Goal: Information Seeking & Learning: Learn about a topic

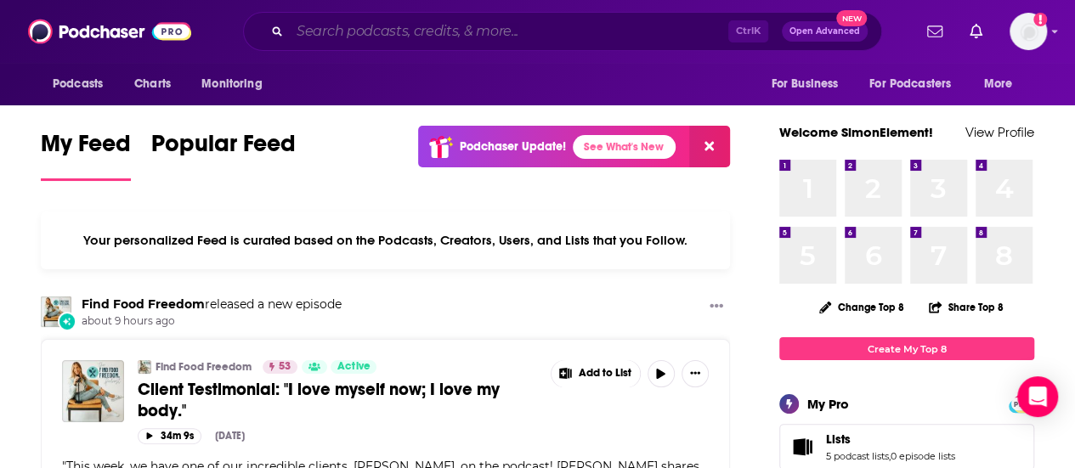
click at [377, 36] on input "Search podcasts, credits, & more..." at bounding box center [509, 31] width 438 height 27
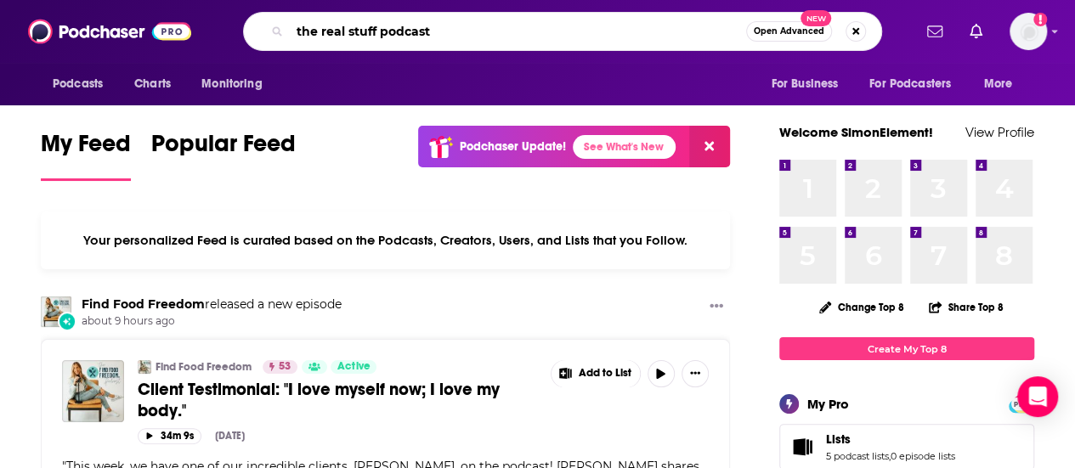
type input "the real stuff podcast"
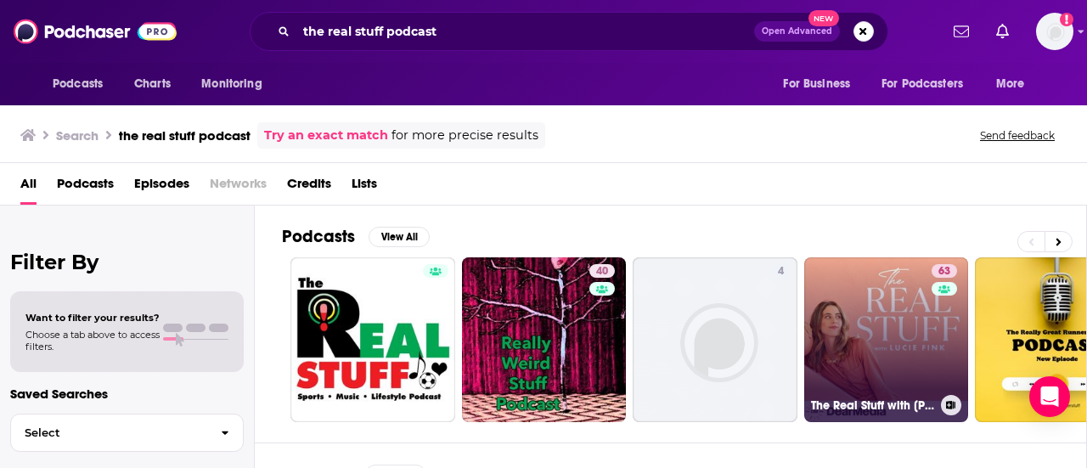
click at [900, 364] on link "63 The Real Stuff with [PERSON_NAME]" at bounding box center [886, 339] width 165 height 165
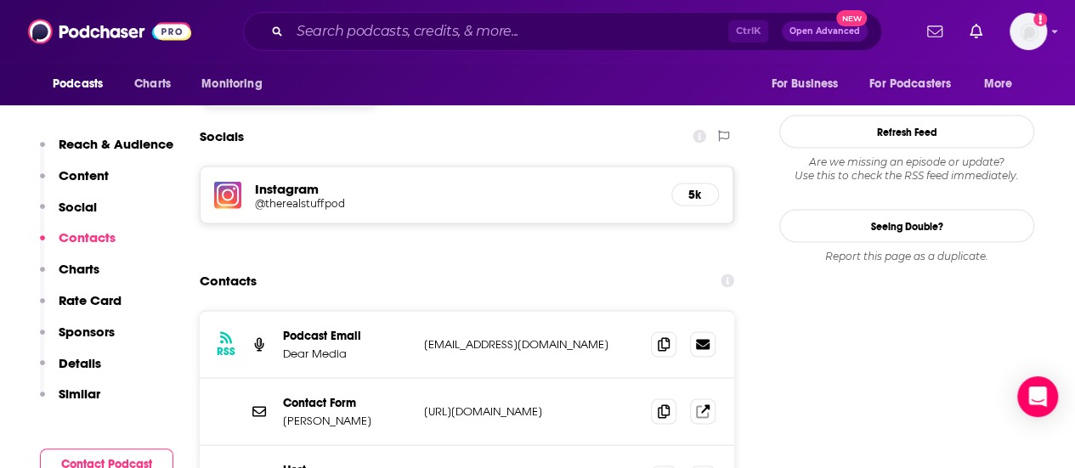
scroll to position [1478, 0]
click at [664, 330] on span at bounding box center [663, 342] width 25 height 25
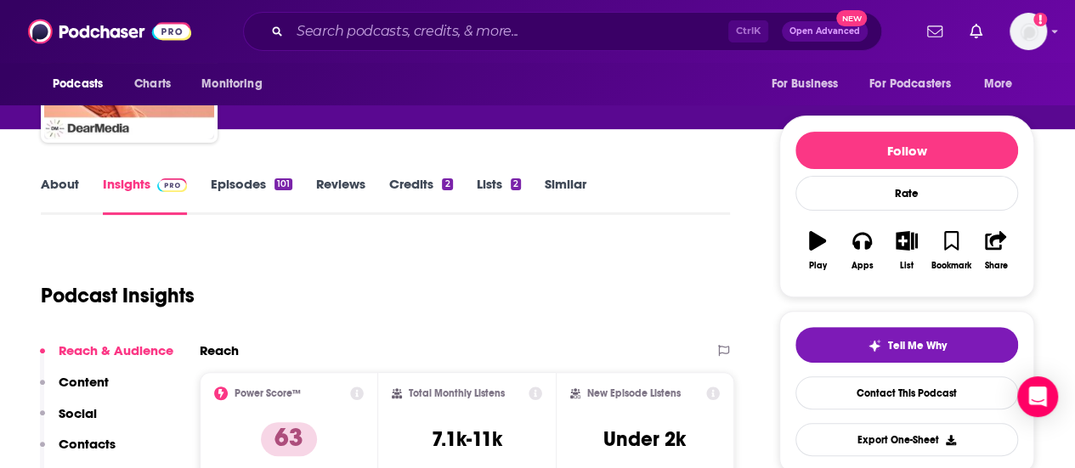
scroll to position [0, 0]
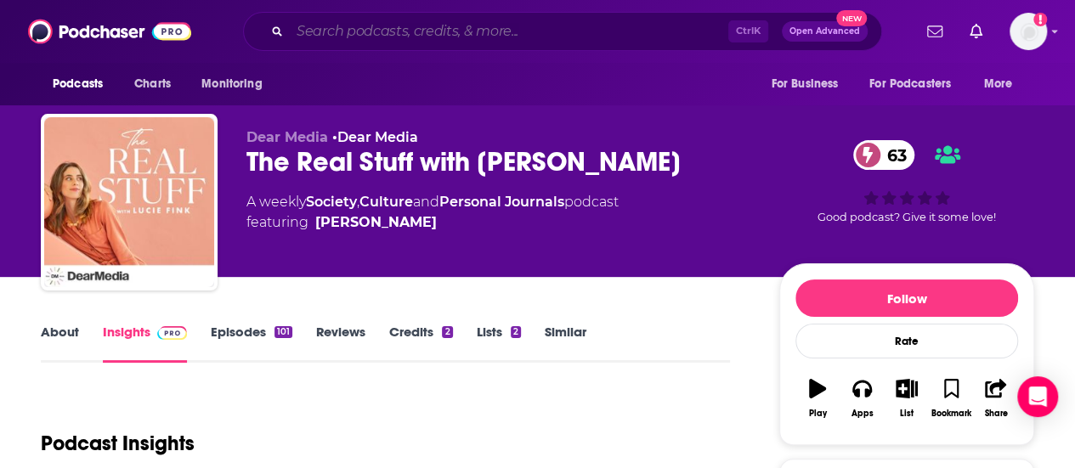
click at [443, 26] on input "Search podcasts, credits, & more..." at bounding box center [509, 31] width 438 height 27
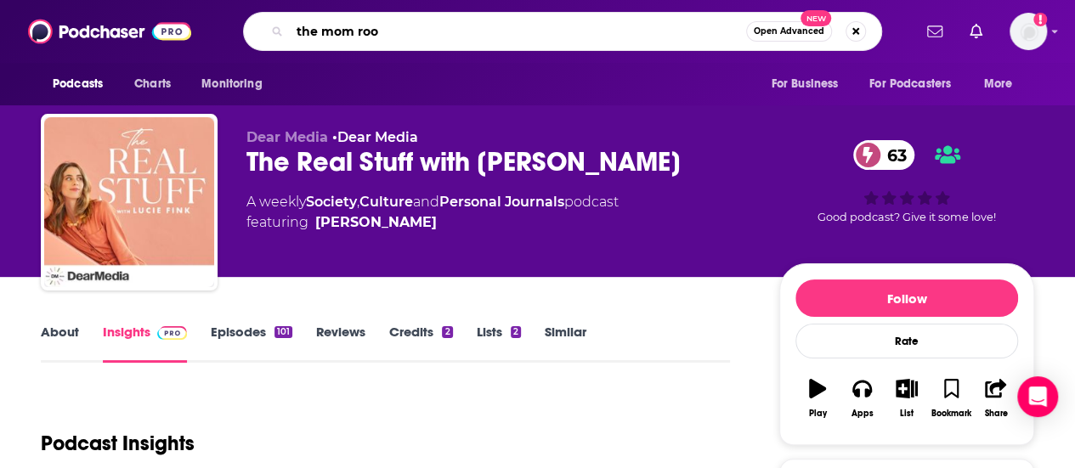
type input "the mom room"
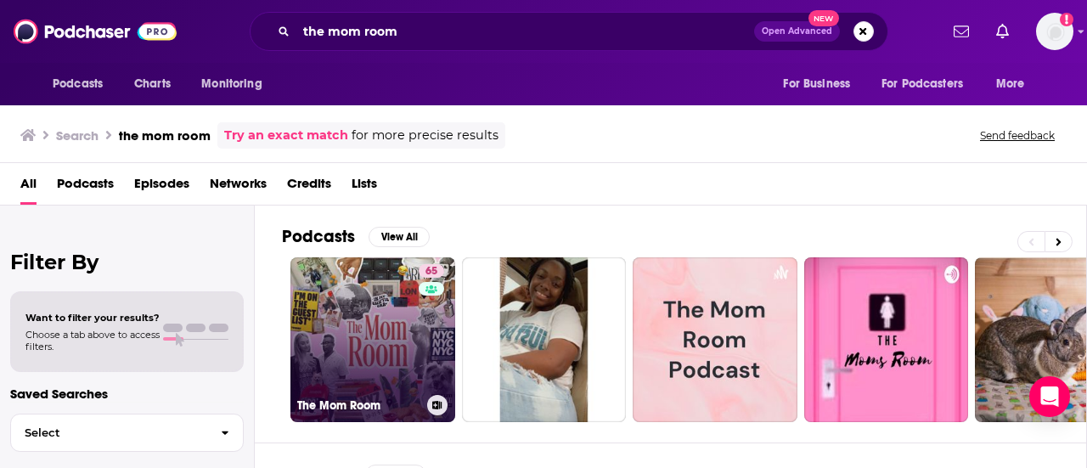
click at [376, 293] on link "65 The Mom Room" at bounding box center [373, 339] width 165 height 165
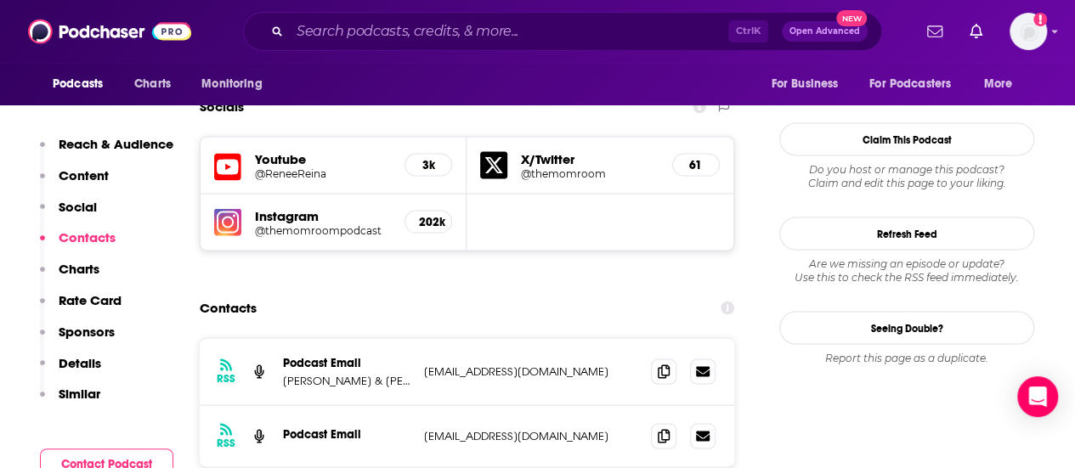
scroll to position [1561, 0]
click at [661, 364] on icon at bounding box center [664, 371] width 12 height 14
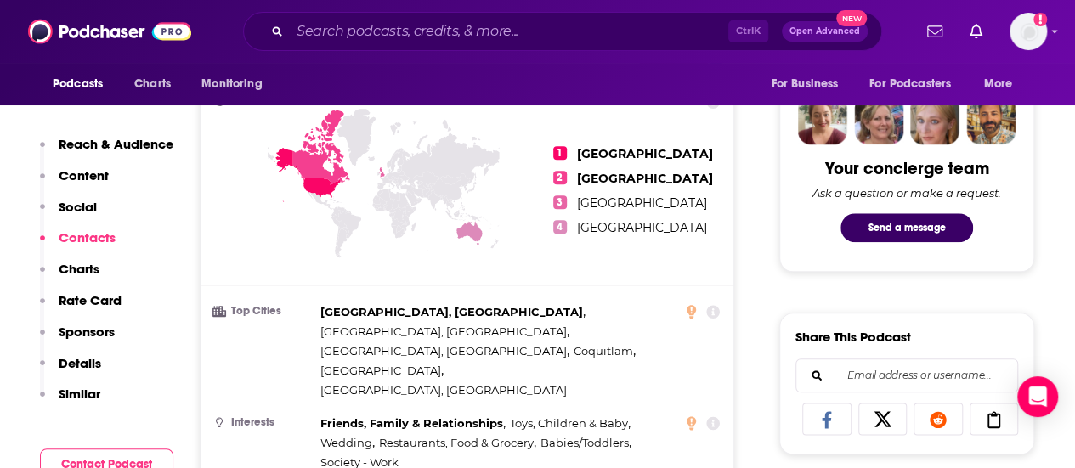
scroll to position [454, 0]
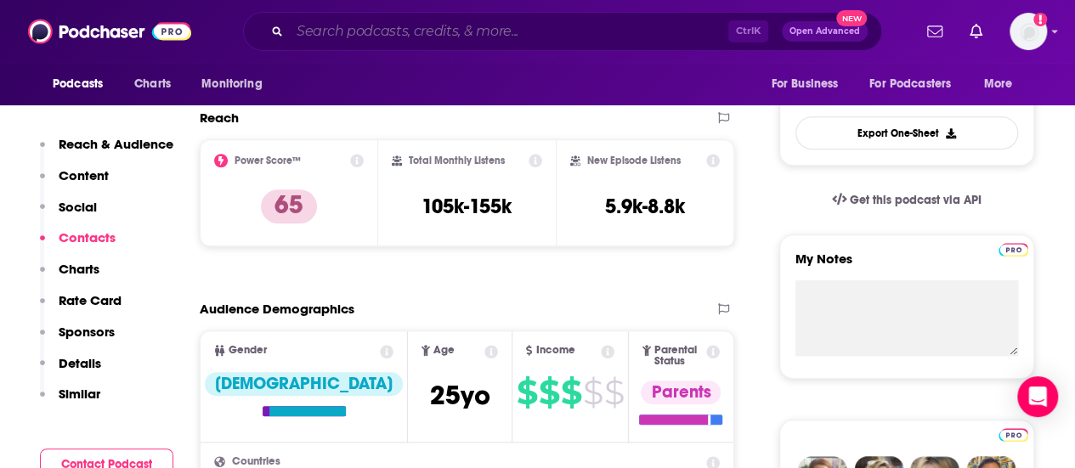
click at [421, 37] on input "Search podcasts, credits, & more..." at bounding box center [509, 31] width 438 height 27
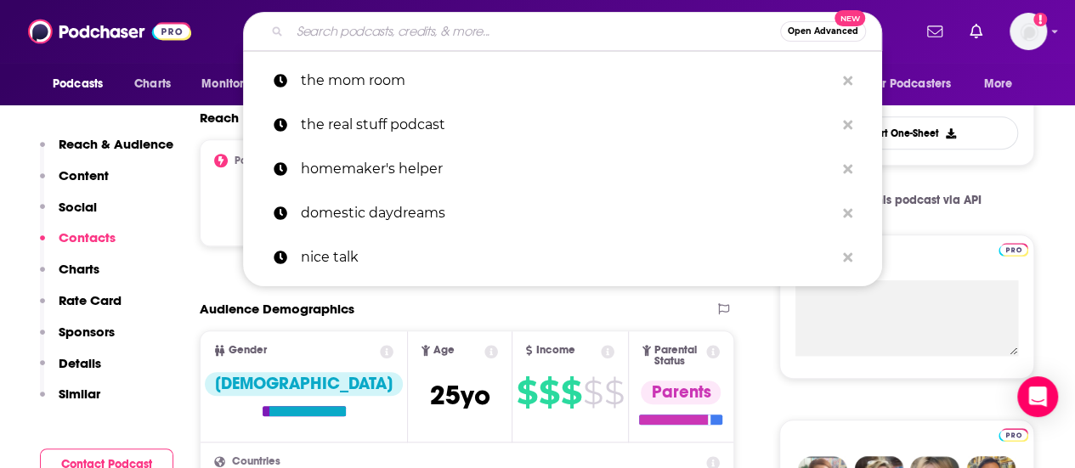
paste input "The Papaya Podcast"
type input "The Papaya Podcast"
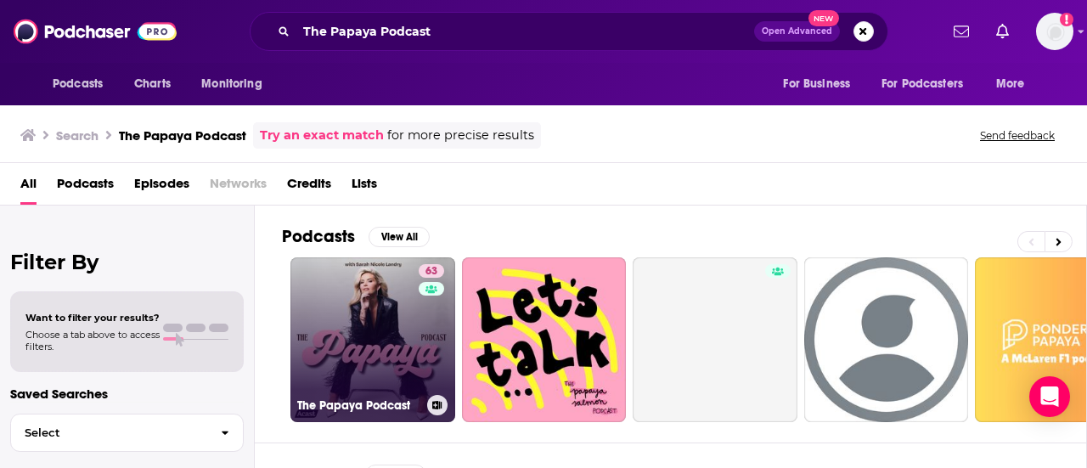
click at [397, 378] on link "63 The Papaya Podcast" at bounding box center [373, 339] width 165 height 165
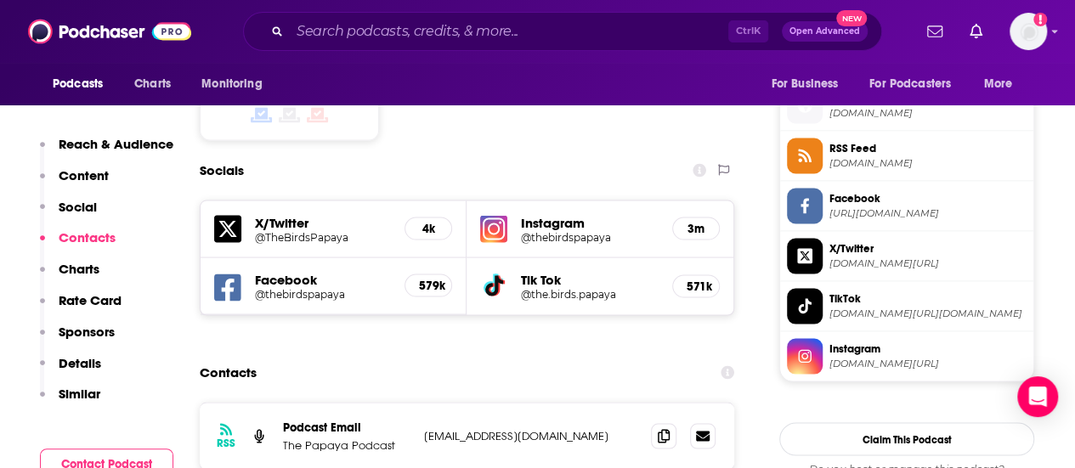
scroll to position [1531, 0]
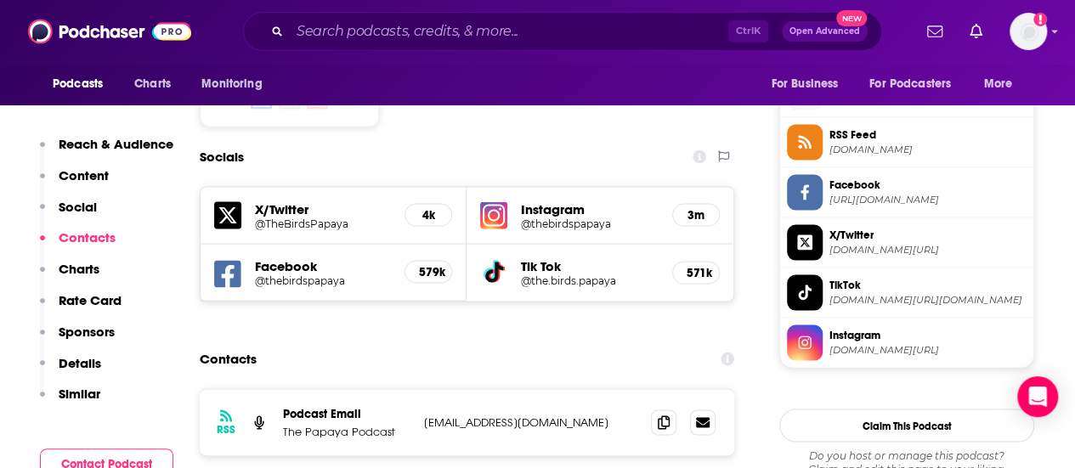
click at [408, 45] on div "Ctrl K Open Advanced New" at bounding box center [562, 31] width 639 height 39
click at [389, 31] on input "Search podcasts, credits, & more..." at bounding box center [509, 31] width 438 height 27
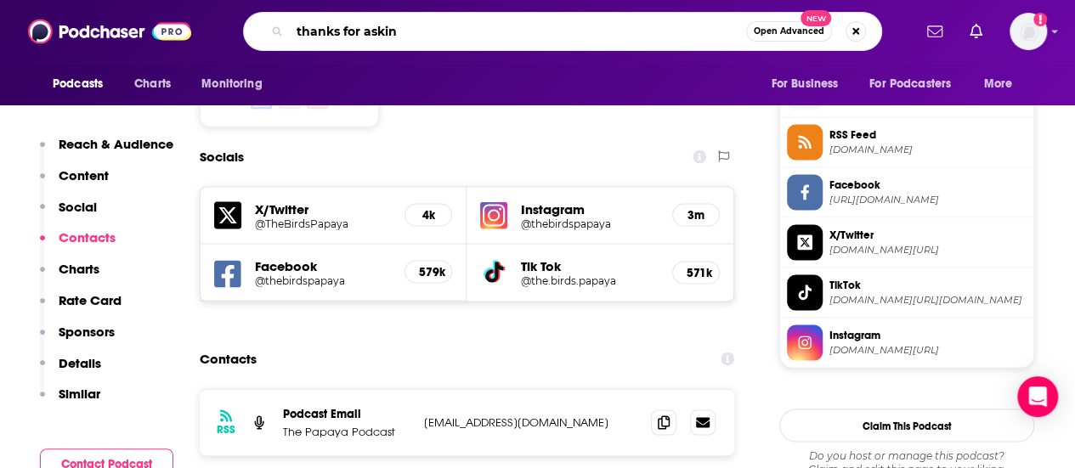
type input "thanks for asking"
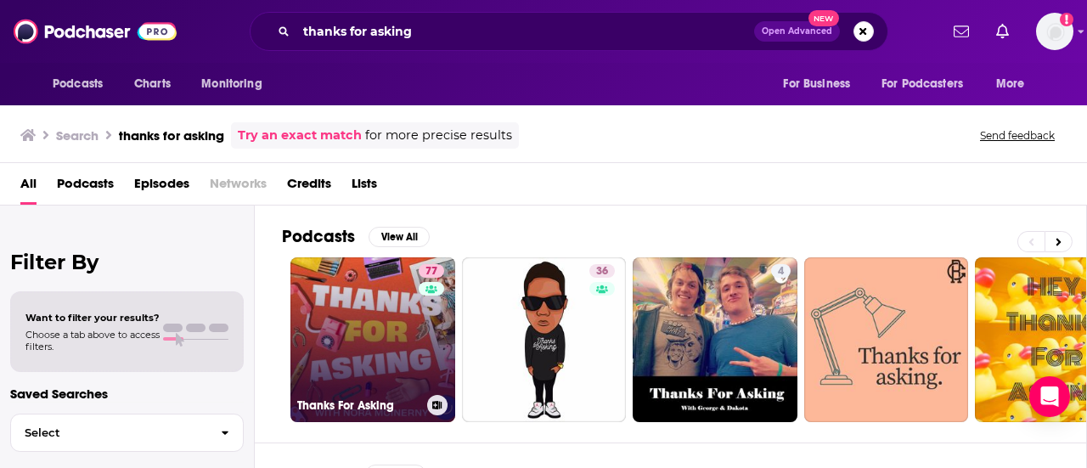
click at [355, 299] on link "77 Thanks For Asking" at bounding box center [373, 339] width 165 height 165
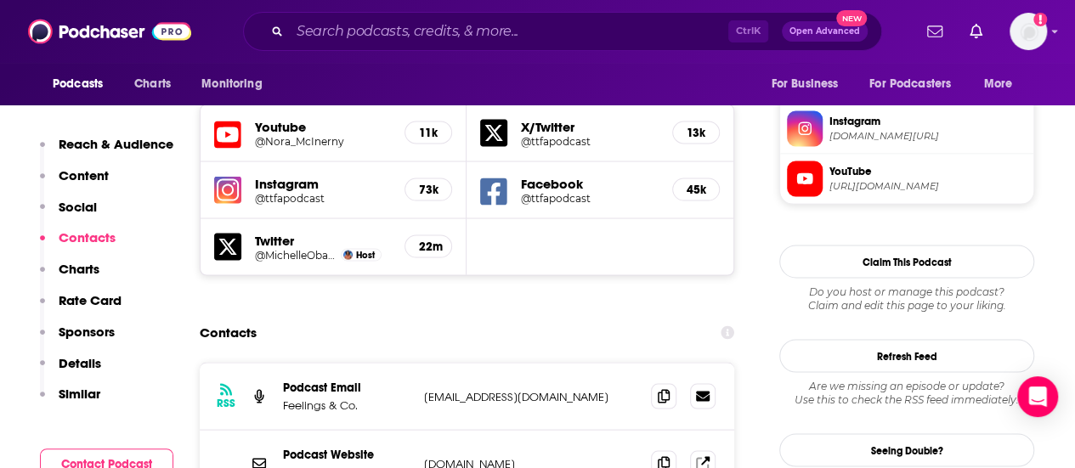
scroll to position [1641, 0]
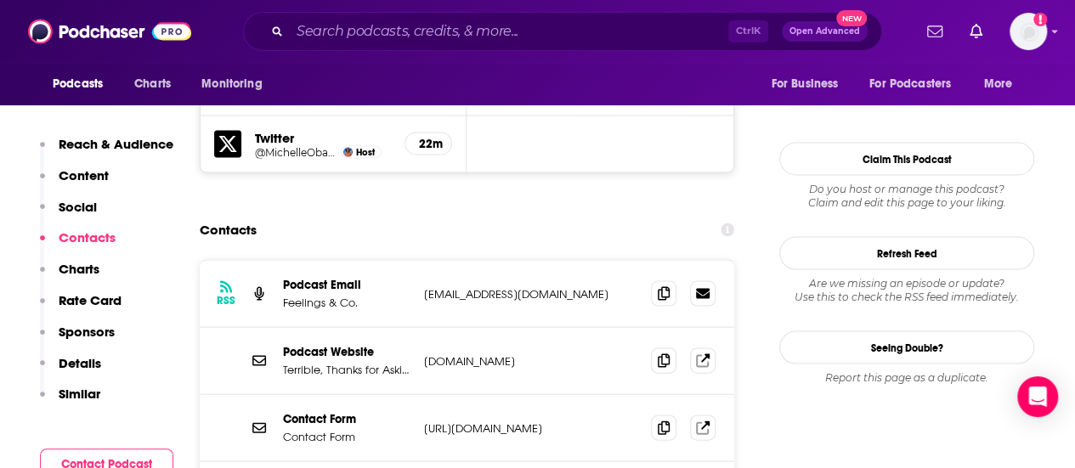
drag, startPoint x: 564, startPoint y: 335, endPoint x: 406, endPoint y: 330, distance: 158.1
click at [406, 395] on div "Contact Form Contact Form [URL][DOMAIN_NAME] [URL][DOMAIN_NAME]" at bounding box center [467, 428] width 534 height 67
copy div "[URL][DOMAIN_NAME]"
click at [508, 395] on div "Contact Form Contact Form [URL][DOMAIN_NAME] [URL][DOMAIN_NAME]" at bounding box center [467, 428] width 534 height 67
click at [662, 286] on icon at bounding box center [664, 293] width 12 height 14
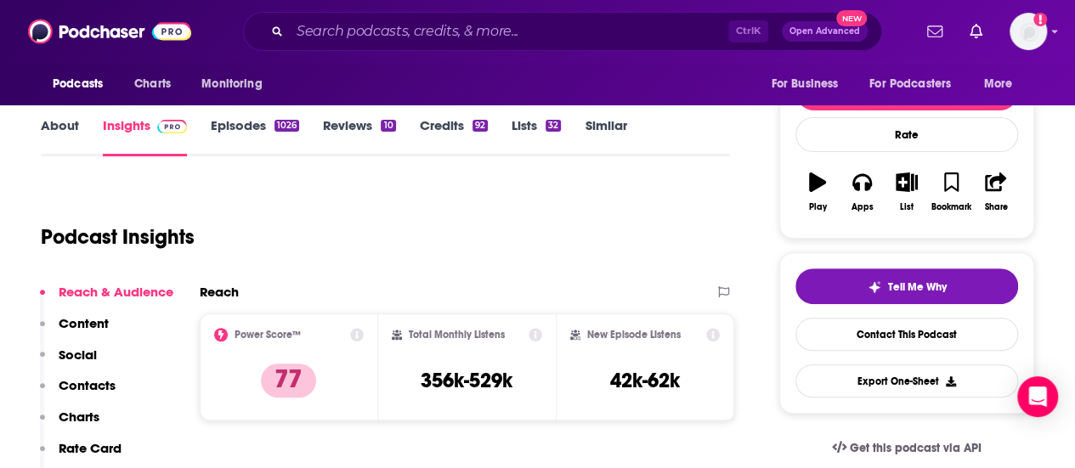
scroll to position [0, 0]
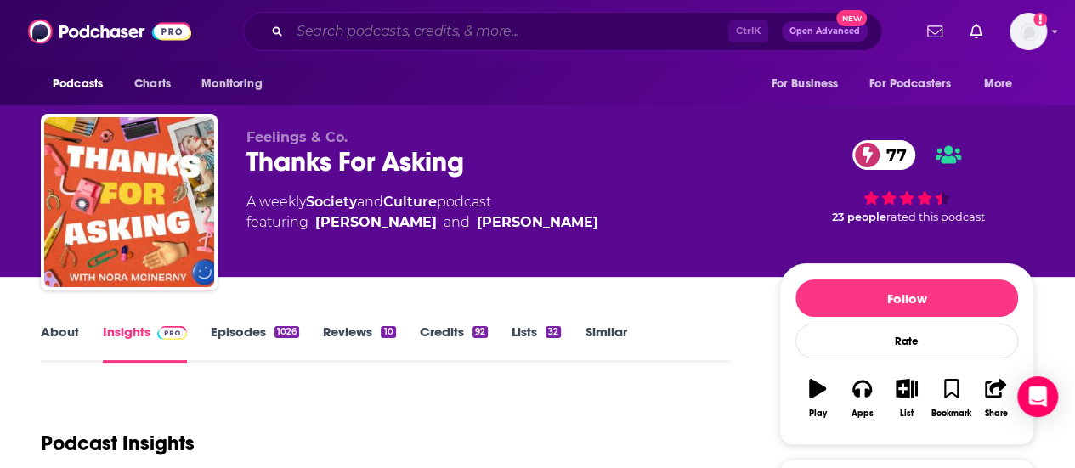
click at [465, 37] on input "Search podcasts, credits, & more..." at bounding box center [509, 31] width 438 height 27
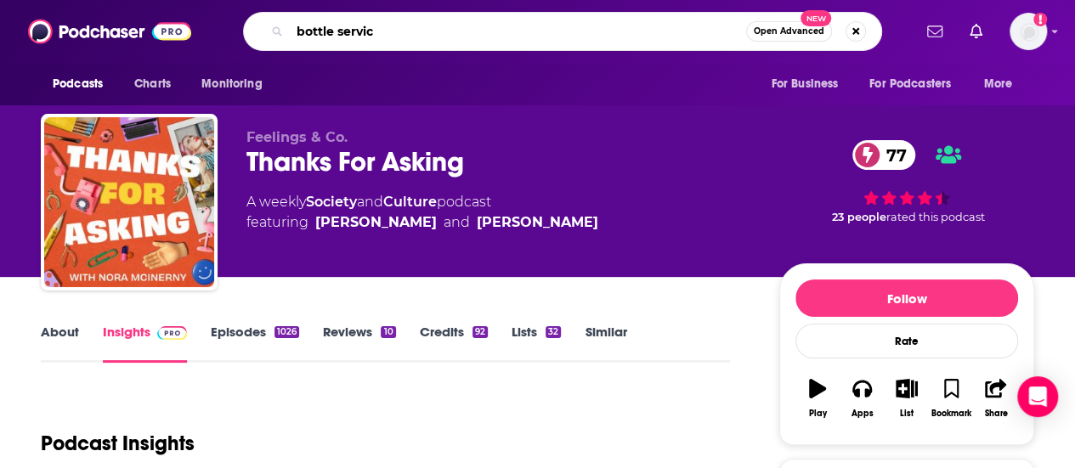
type input "bottle service"
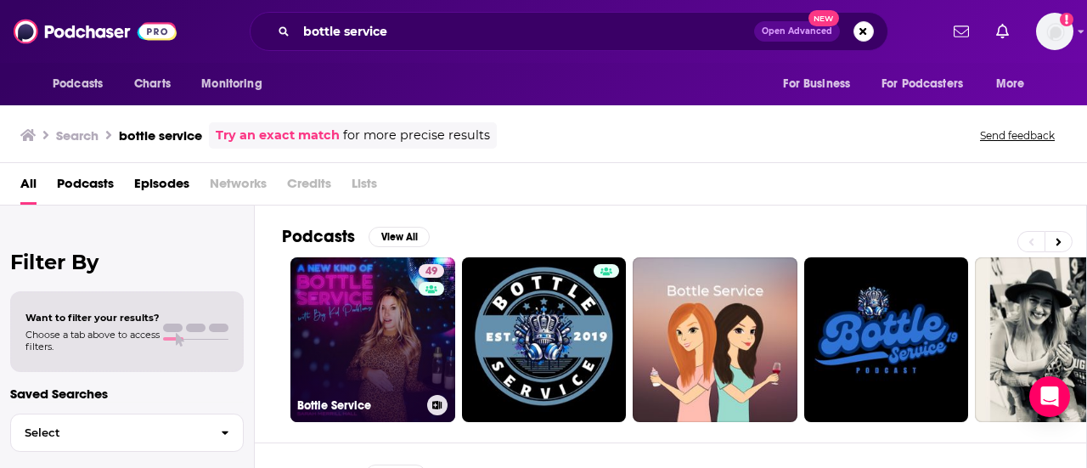
click at [392, 353] on link "49 Bottle Service" at bounding box center [373, 339] width 165 height 165
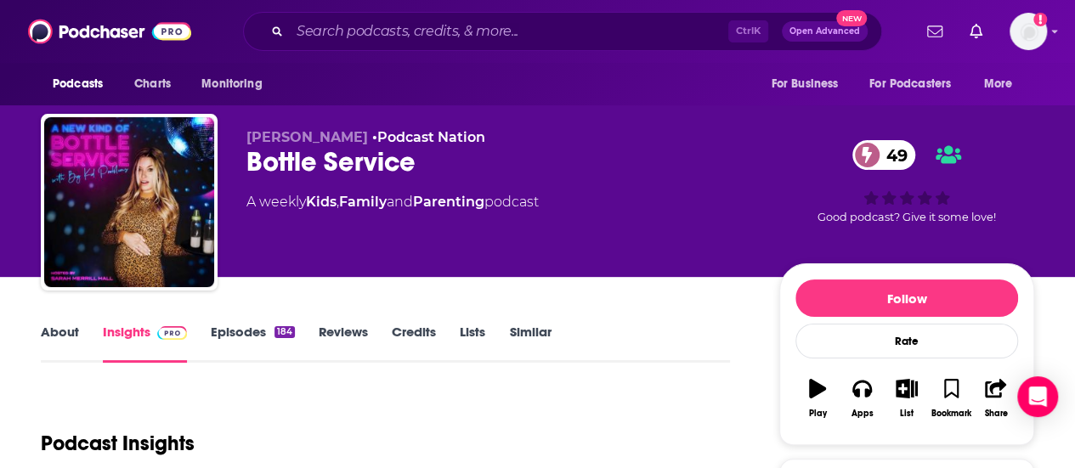
click at [68, 332] on link "About" at bounding box center [60, 343] width 38 height 39
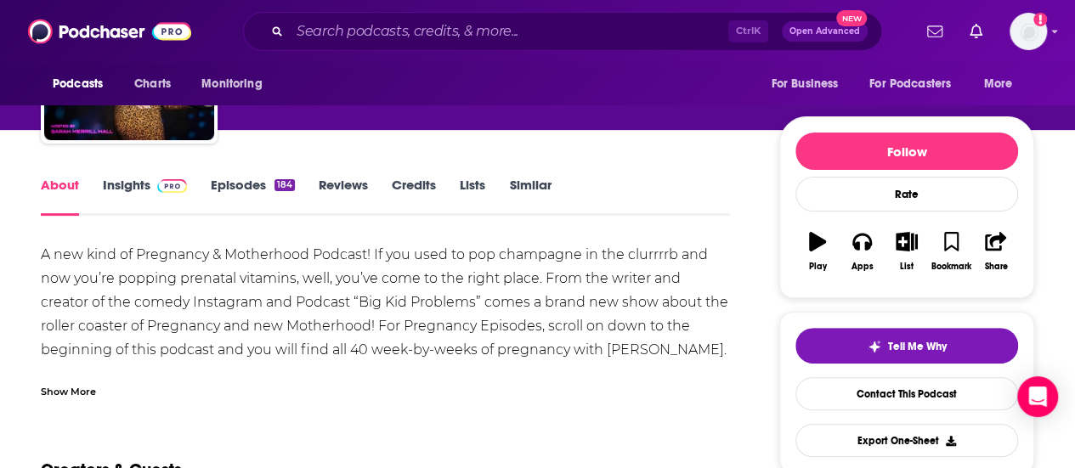
scroll to position [169, 0]
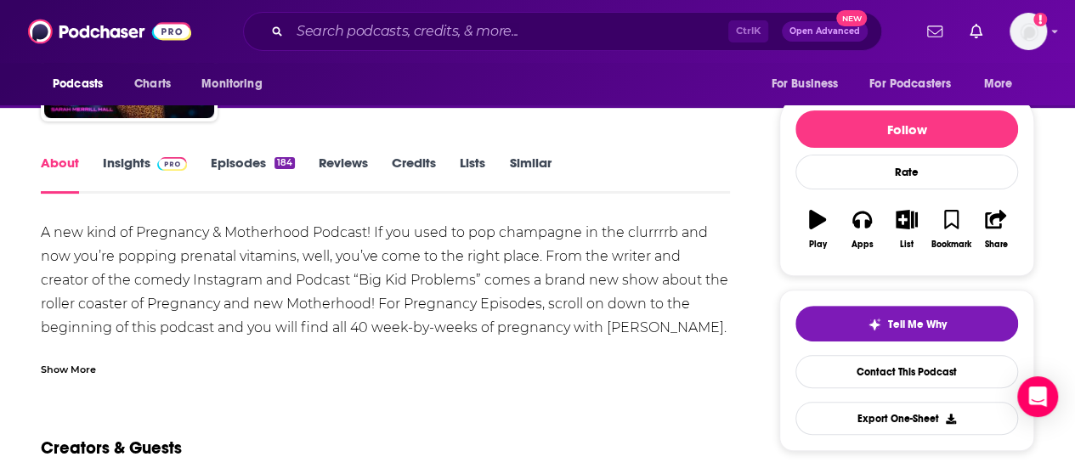
click at [114, 176] on link "Insights" at bounding box center [145, 174] width 84 height 39
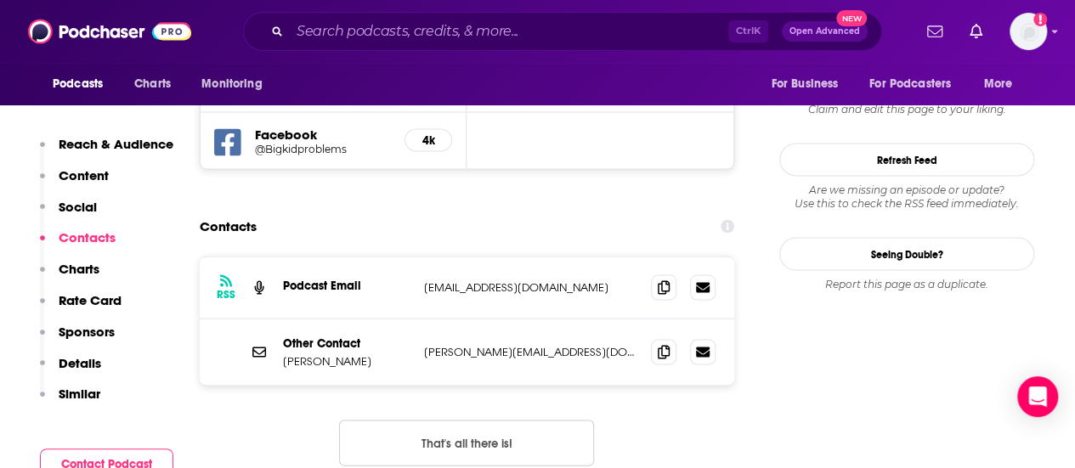
scroll to position [1608, 0]
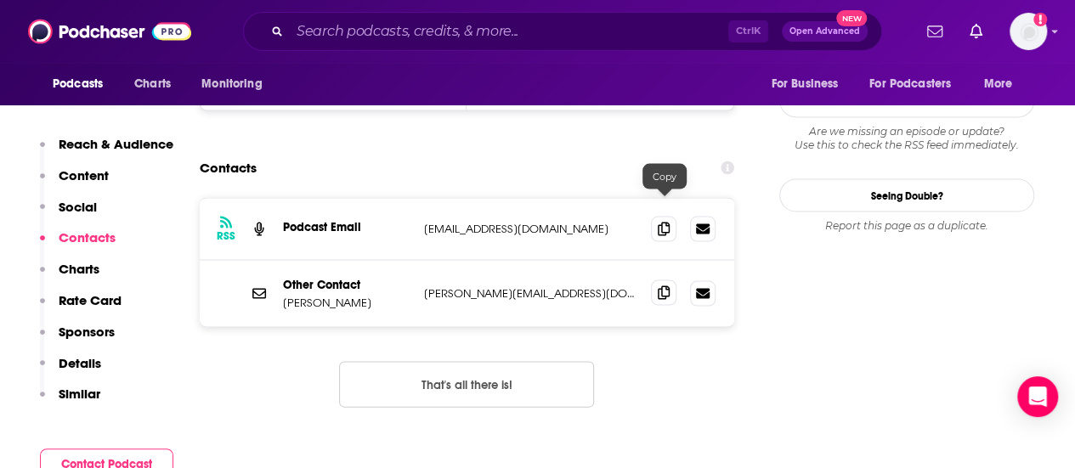
click at [668, 285] on icon at bounding box center [664, 292] width 12 height 14
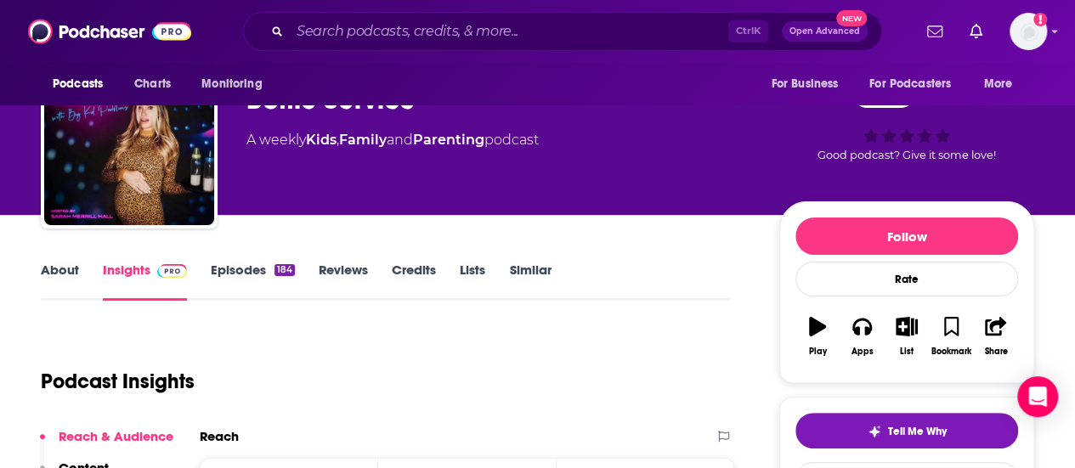
scroll to position [0, 0]
